Goal: Task Accomplishment & Management: Complete application form

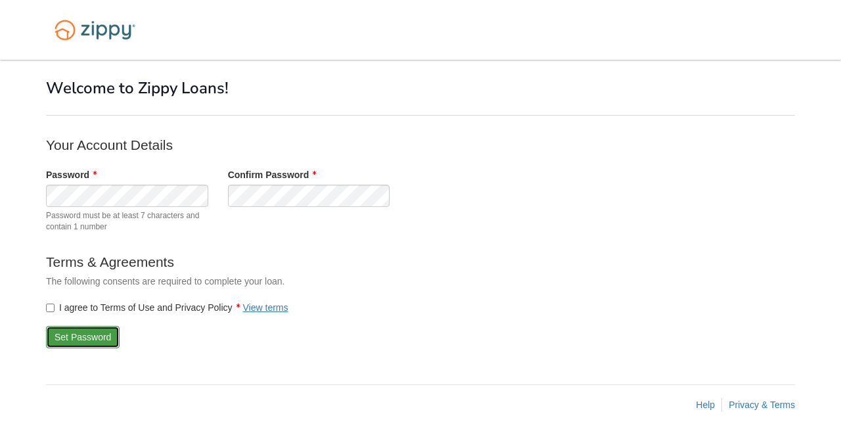
click at [89, 336] on button "Set Password" at bounding box center [83, 337] width 74 height 22
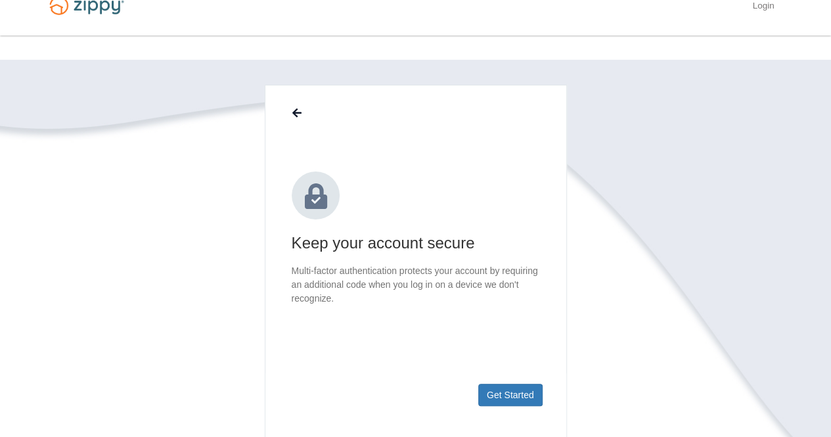
scroll to position [14, 0]
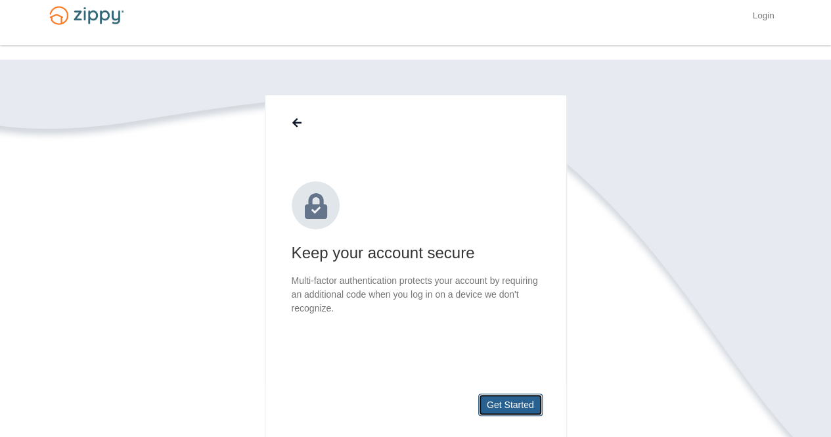
click at [505, 411] on button "Get Started" at bounding box center [510, 405] width 64 height 22
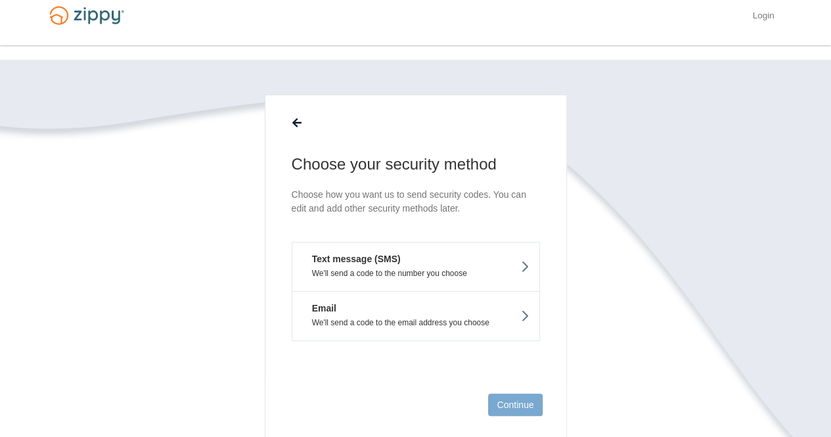
click at [524, 266] on icon at bounding box center [524, 267] width 9 height 14
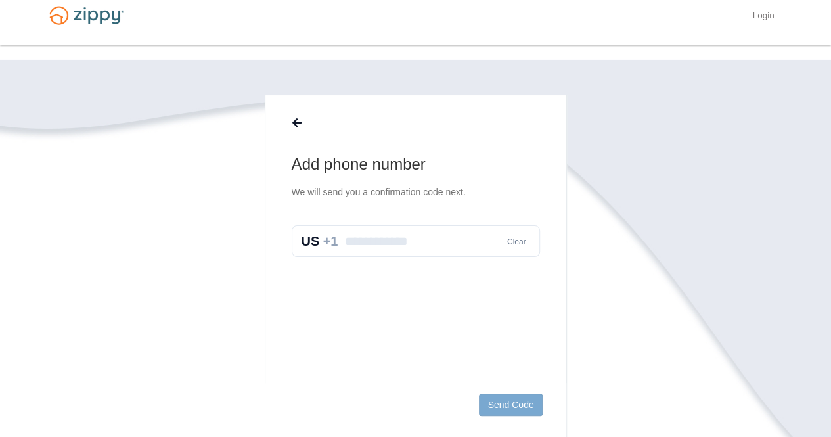
click at [438, 239] on input "text" at bounding box center [416, 241] width 248 height 32
type input "**********"
click at [523, 407] on button "Send Code" at bounding box center [510, 405] width 63 height 22
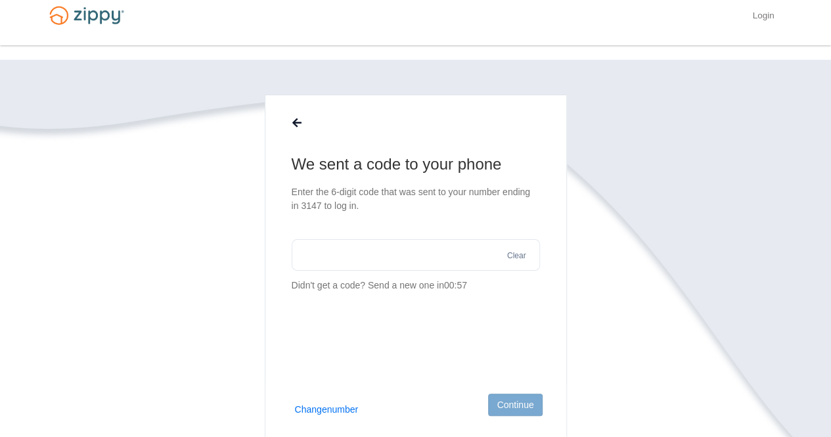
click at [463, 261] on input "text" at bounding box center [416, 255] width 248 height 32
type input "******"
click at [522, 409] on button "Continue" at bounding box center [515, 405] width 54 height 22
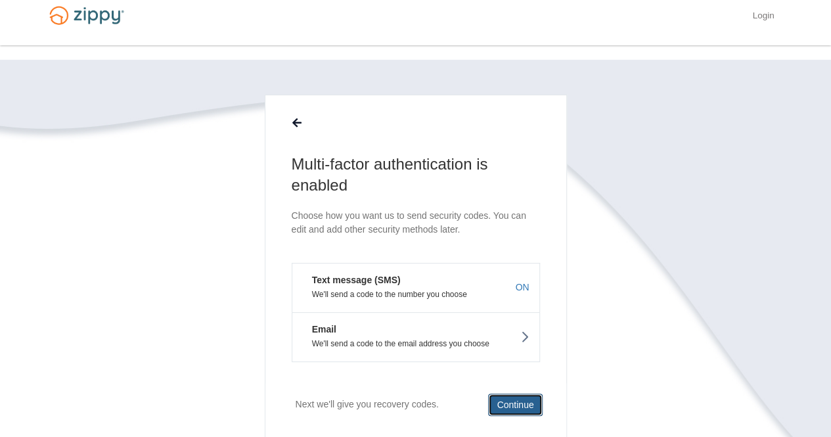
click at [521, 405] on button "Continue" at bounding box center [515, 405] width 54 height 22
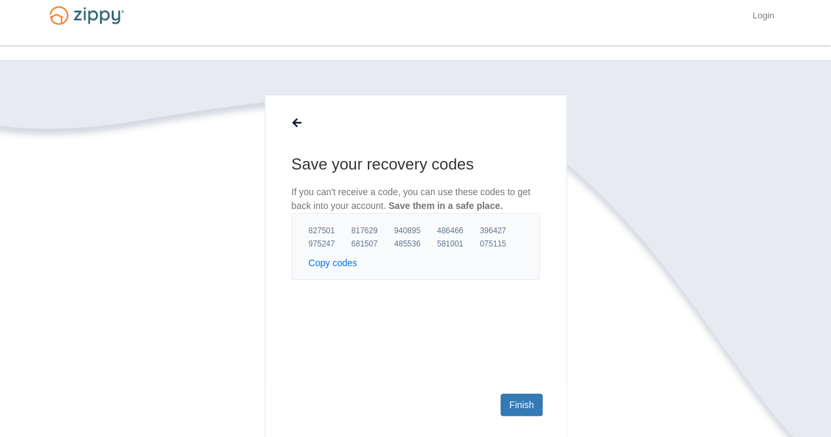
scroll to position [0, 0]
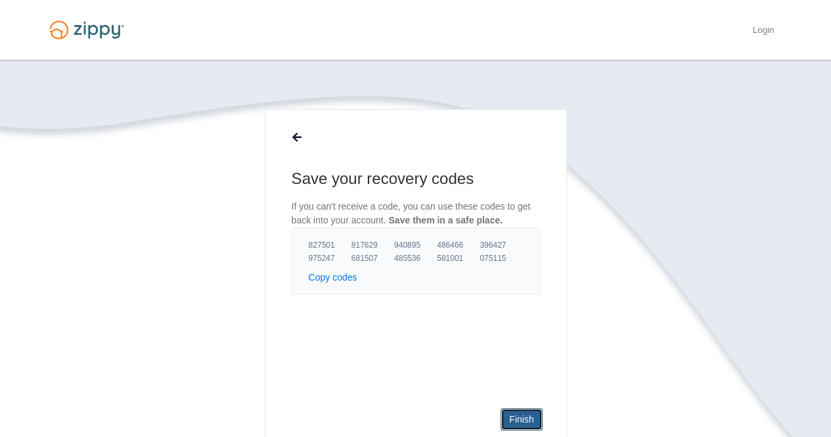
click at [527, 417] on link "Finish" at bounding box center [521, 419] width 41 height 22
